Goal: Task Accomplishment & Management: Use online tool/utility

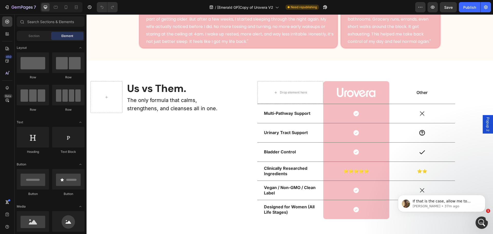
scroll to position [1841, 0]
click at [454, 212] on div "If that is the case, allow me to escalate the issue to the Technical team for f…" at bounding box center [441, 203] width 87 height 17
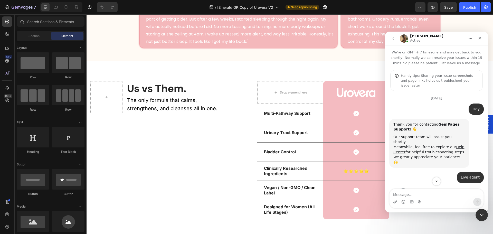
scroll to position [1849, 0]
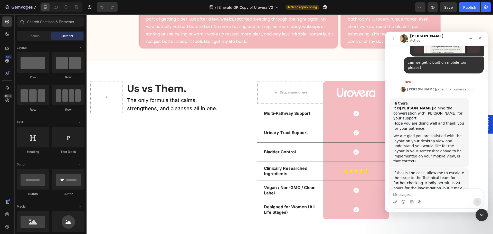
click at [431, 196] on textarea "Message…" at bounding box center [437, 193] width 94 height 9
type textarea "Thank you"
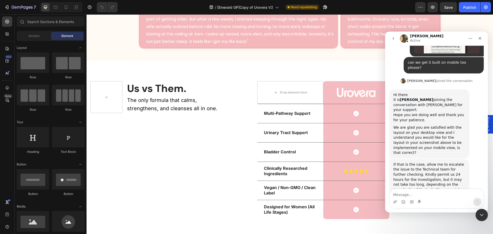
scroll to position [1856, 0]
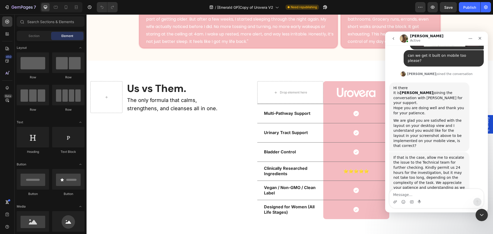
click at [61, 3] on div at bounding box center [61, 7] width 42 height 10
click at [64, 5] on icon at bounding box center [65, 7] width 5 height 5
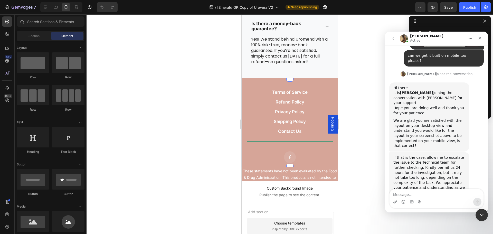
scroll to position [1705, 0]
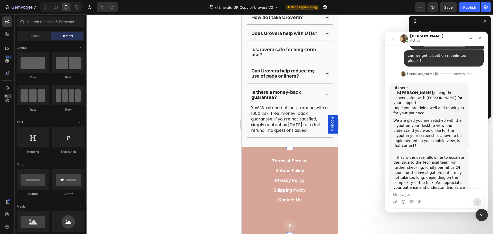
click at [243, 110] on div "FAQs Heading Who is Urovera for? How does Urovera work? How long until I notice…" at bounding box center [290, 33] width 96 height 228
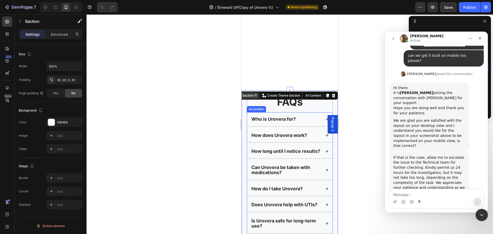
scroll to position [1499, 0]
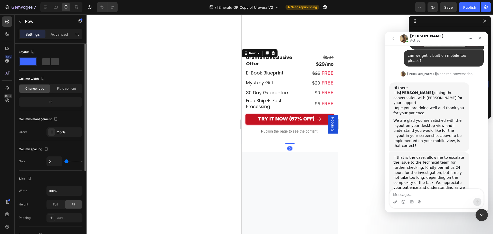
scroll to position [1294, 0]
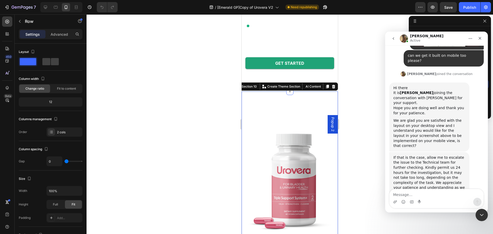
click at [243, 127] on div "YOUR LAUNCH KIT INCLUDES: Heading Image Uromend Exclusive Offer Heading $534 $2…" at bounding box center [290, 214] width 96 height 225
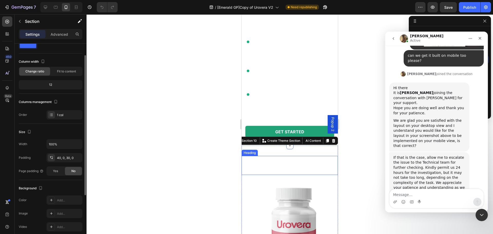
scroll to position [1208, 0]
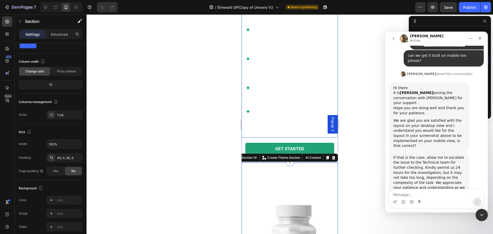
click at [244, 116] on div "Fewer Bathroom Trips Supports bladder function to reduce sudden urges—helping y…" at bounding box center [290, 68] width 96 height 140
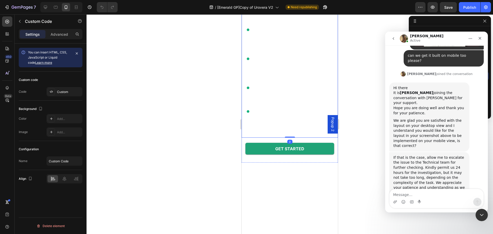
scroll to position [1071, 0]
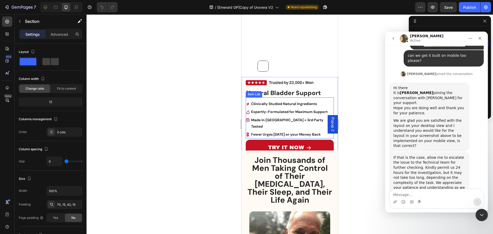
scroll to position [489, 0]
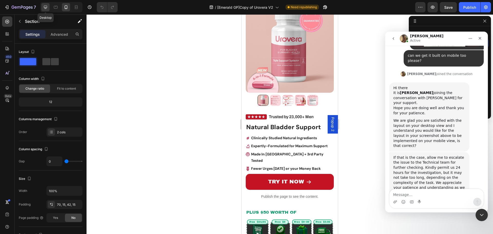
click at [48, 9] on icon at bounding box center [45, 7] width 5 height 5
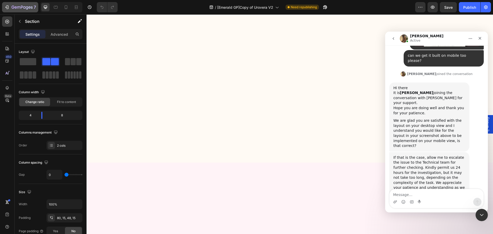
scroll to position [1210, 0]
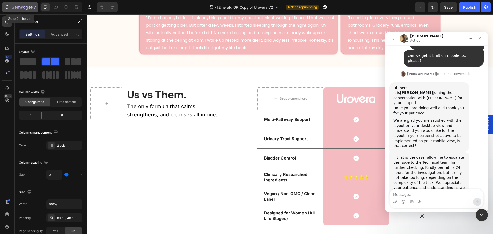
click at [20, 11] on button "7" at bounding box center [20, 7] width 36 height 10
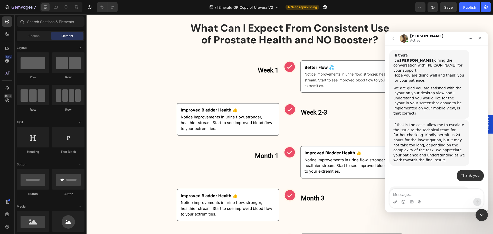
scroll to position [1887, 0]
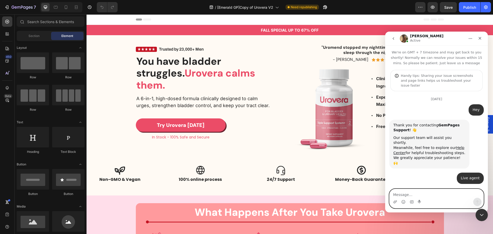
scroll to position [1876, 0]
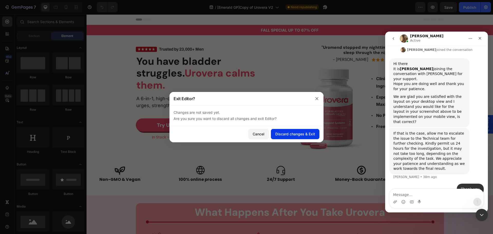
click at [288, 138] on button "Discard changes & Exit" at bounding box center [295, 134] width 49 height 10
